Goal: Find specific page/section: Find specific page/section

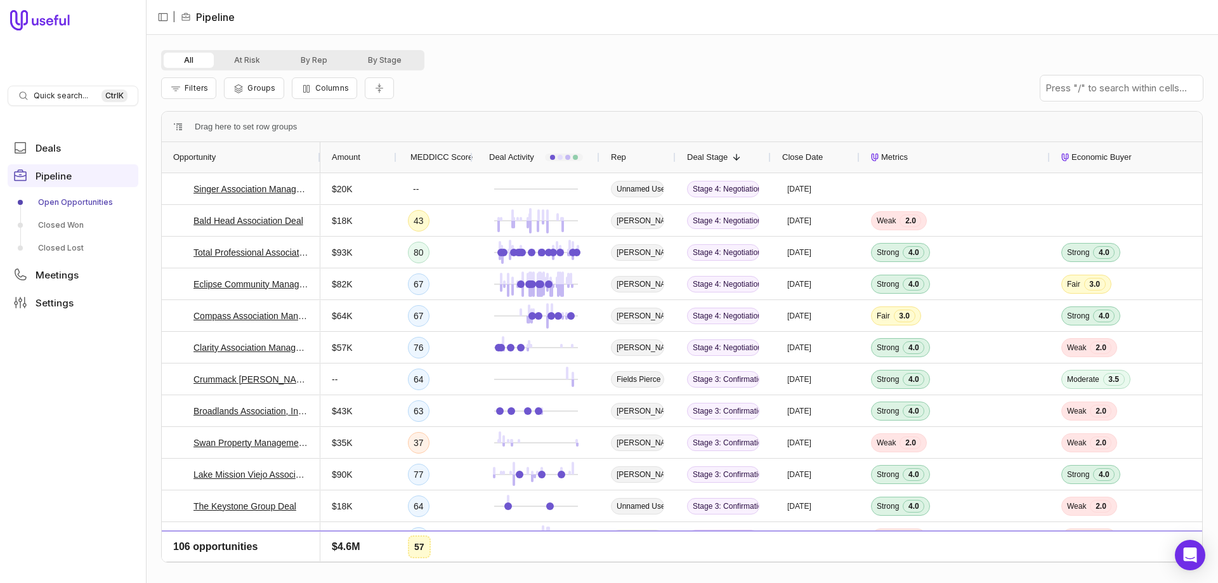
click at [509, 108] on div "All At Risk By Rep By Stage Filters Groups Columns Drag here to set row groups …" at bounding box center [681, 309] width 1041 height 518
click at [373, 87] on icon "Collapse all rows" at bounding box center [379, 88] width 13 height 10
